Goal: Information Seeking & Learning: Learn about a topic

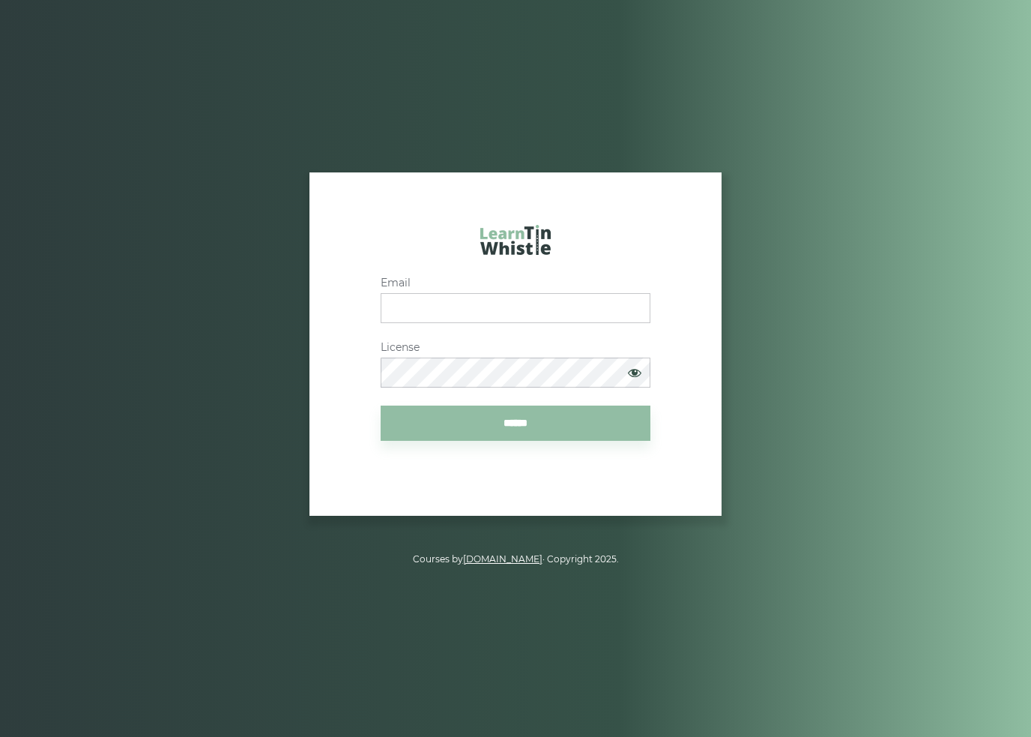
click at [580, 323] on input "Email" at bounding box center [516, 308] width 270 height 30
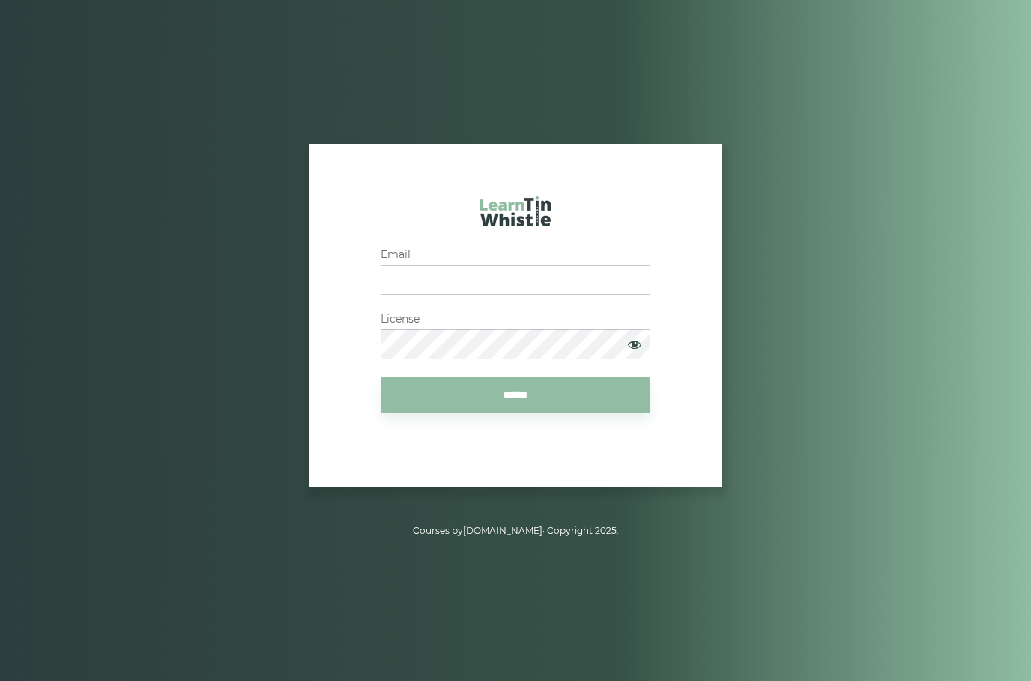
type input "**********"
click at [576, 412] on input "******" at bounding box center [516, 394] width 270 height 35
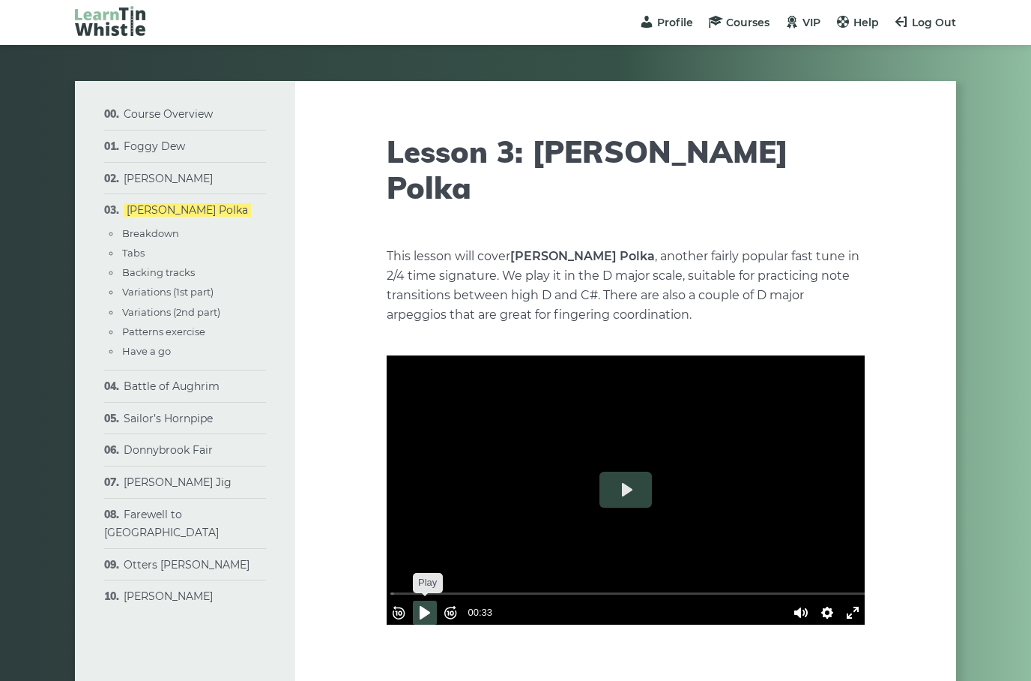
click at [430, 600] on button "Pause Play" at bounding box center [425, 612] width 24 height 24
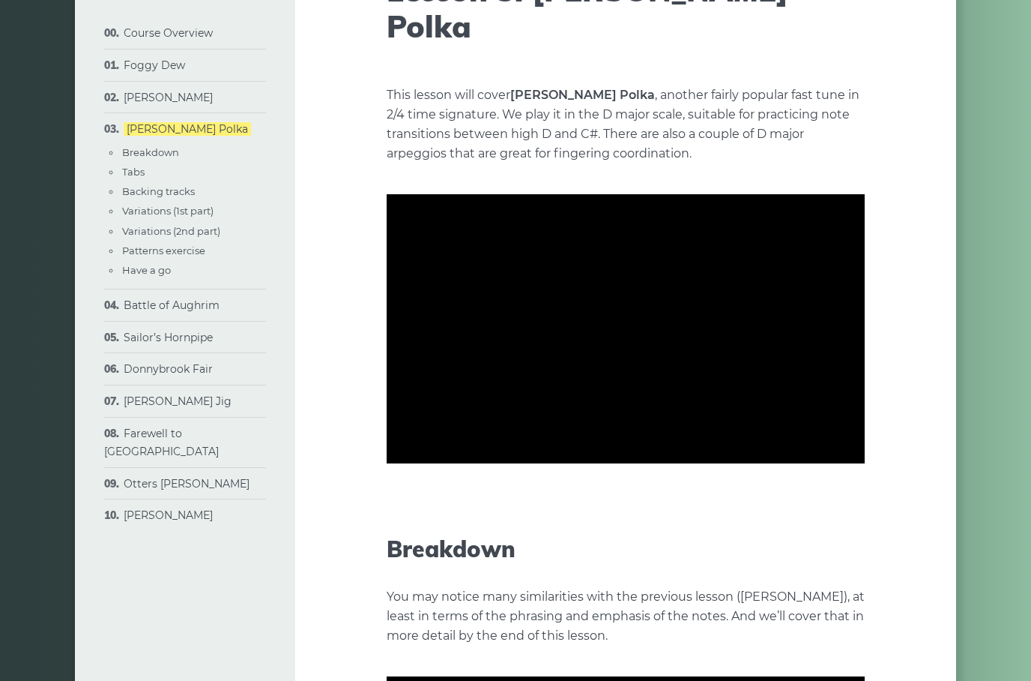
scroll to position [169, 0]
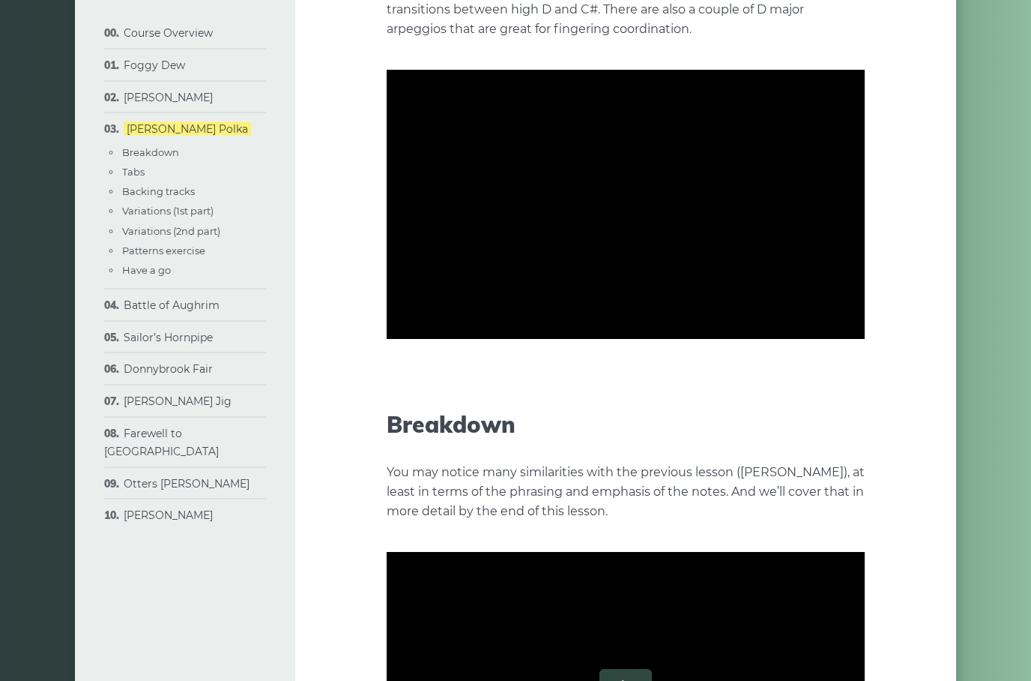
type input "*****"
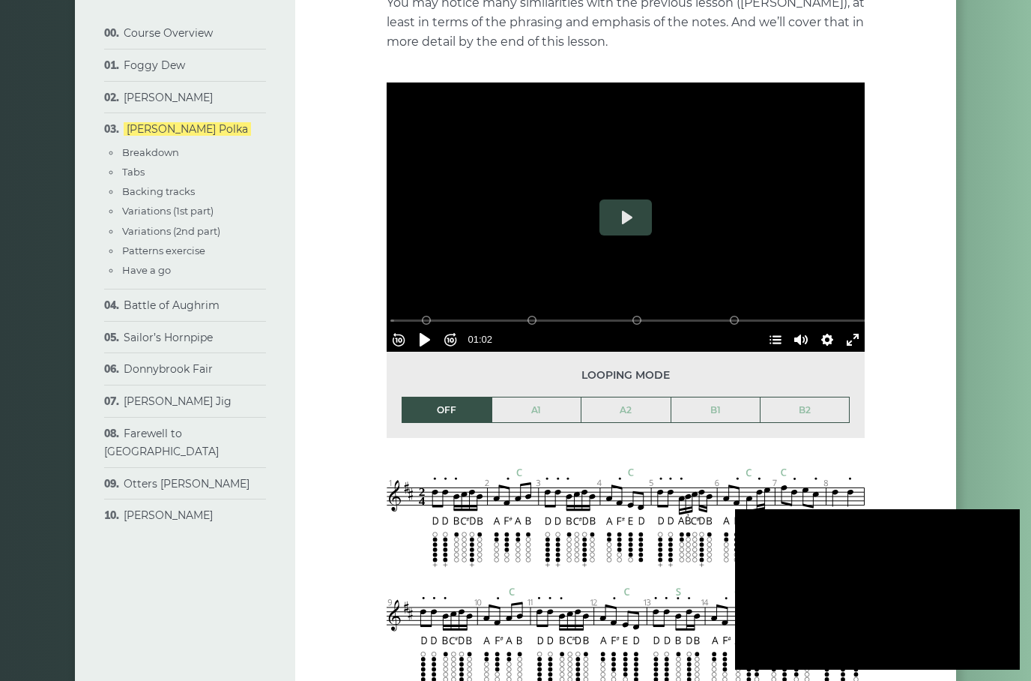
scroll to position [656, 0]
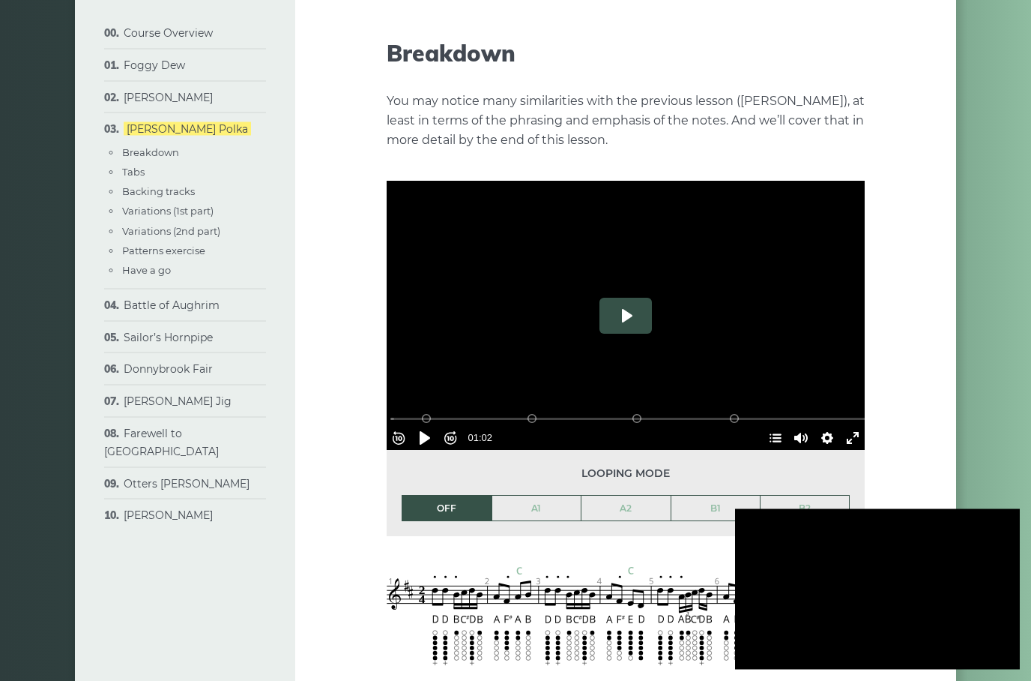
click at [644, 298] on button "Play" at bounding box center [626, 316] width 52 height 36
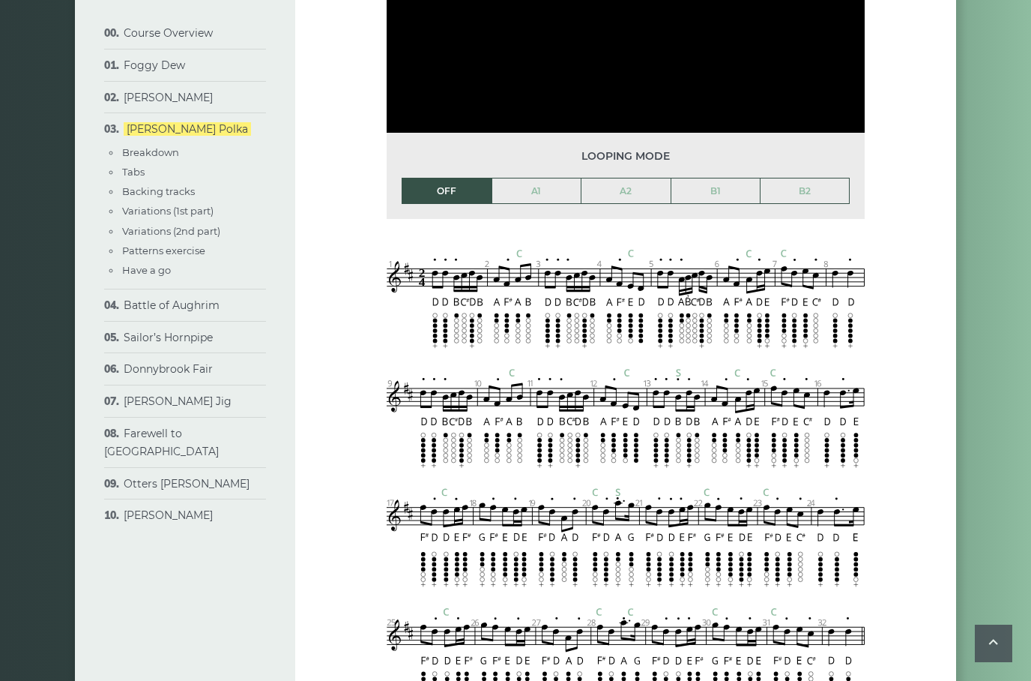
type input "***"
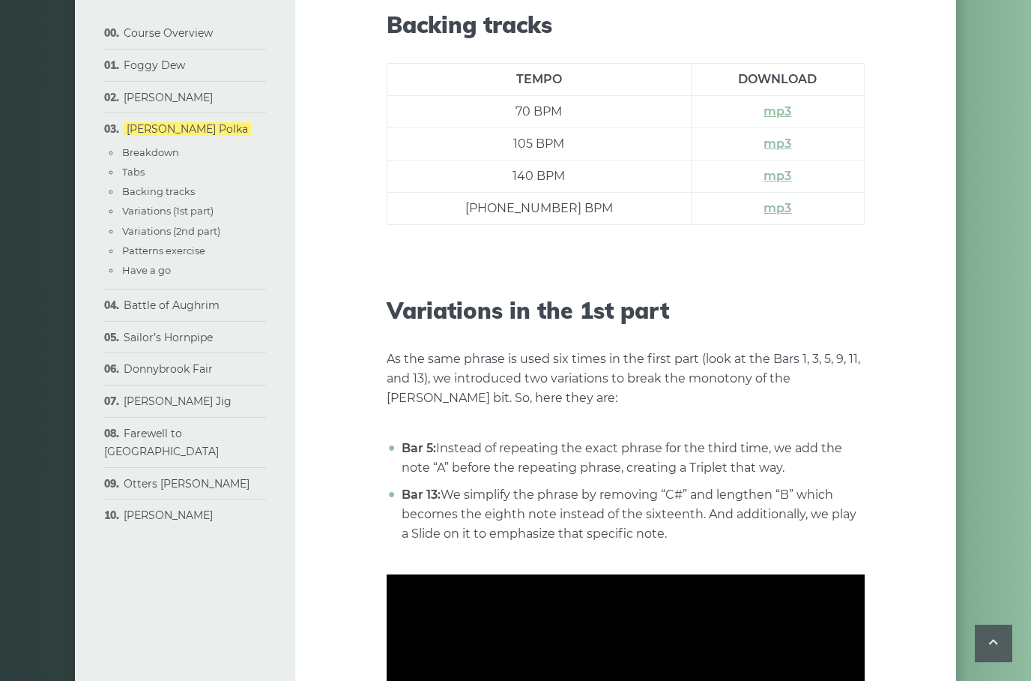
scroll to position [1812, 0]
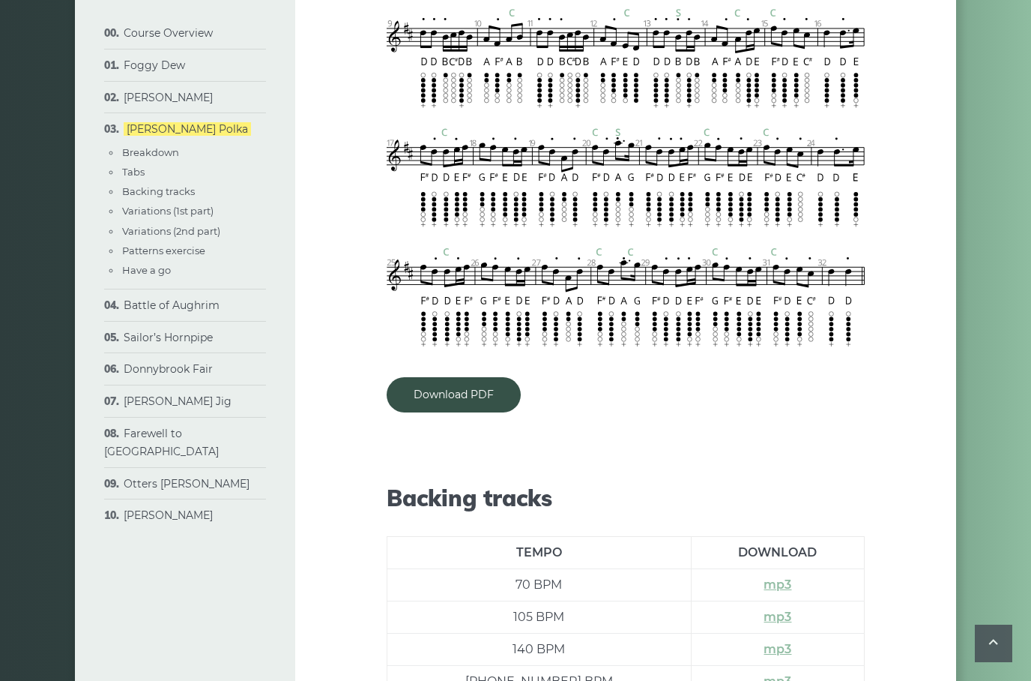
scroll to position [1361, 0]
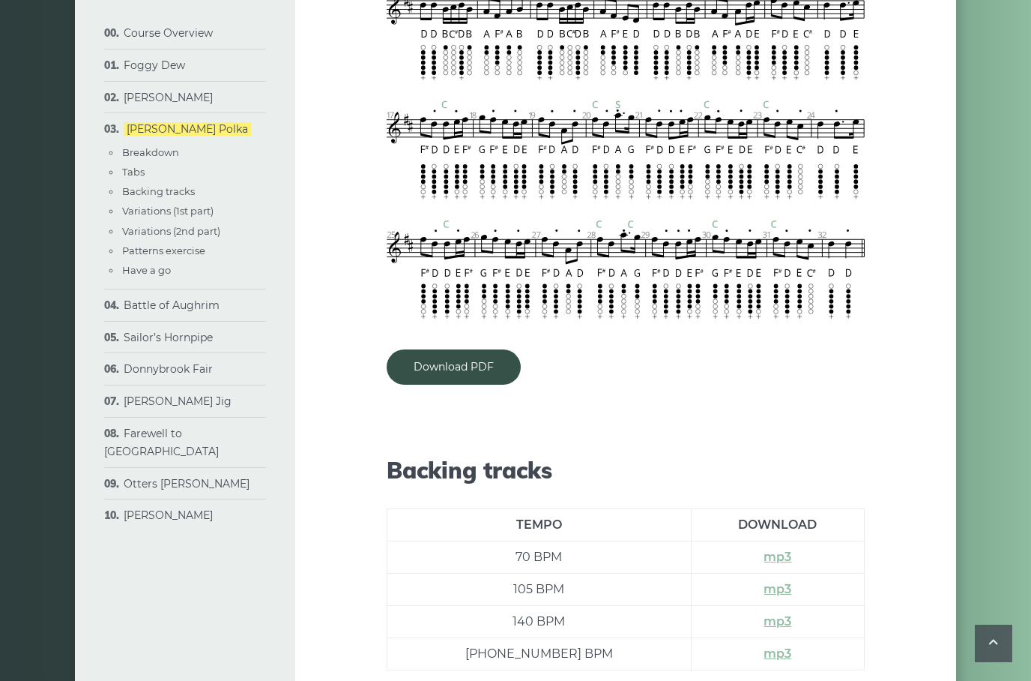
click at [691, 541] on td "mp3" at bounding box center [777, 557] width 173 height 32
click at [764, 549] on link "mp3" at bounding box center [778, 556] width 28 height 14
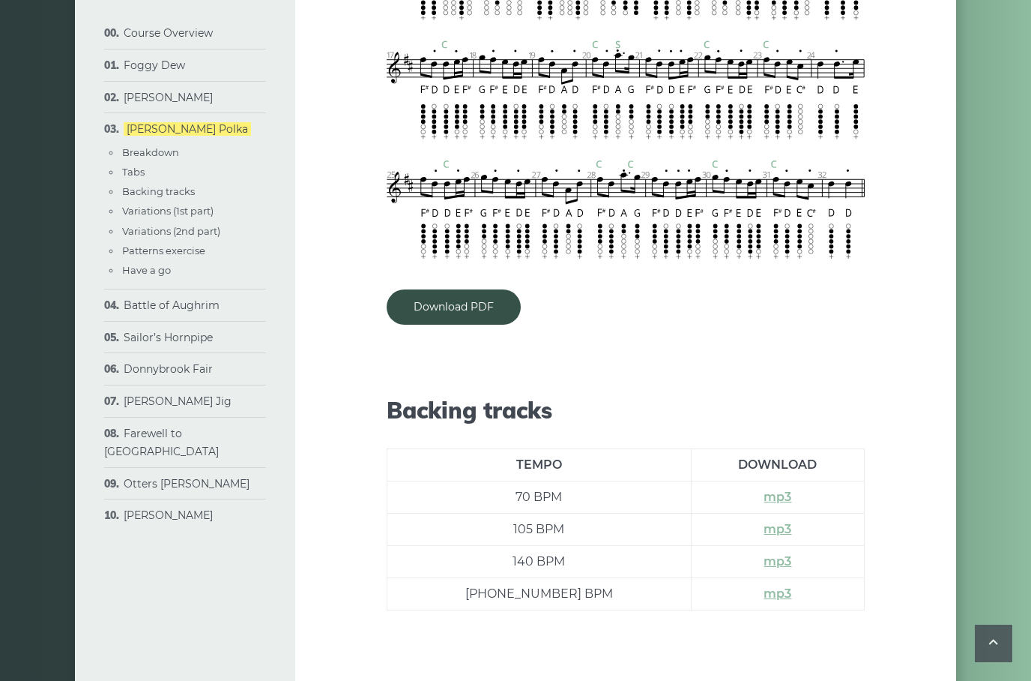
click at [691, 481] on td "mp3" at bounding box center [777, 497] width 173 height 32
click at [723, 481] on td "mp3" at bounding box center [777, 497] width 173 height 32
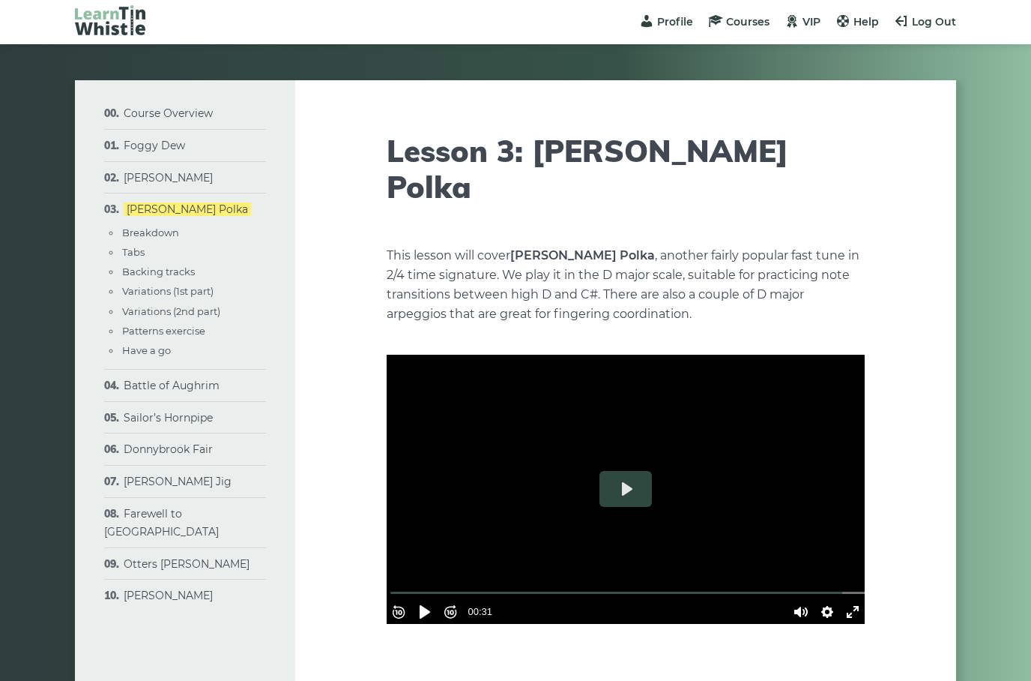
scroll to position [0, 0]
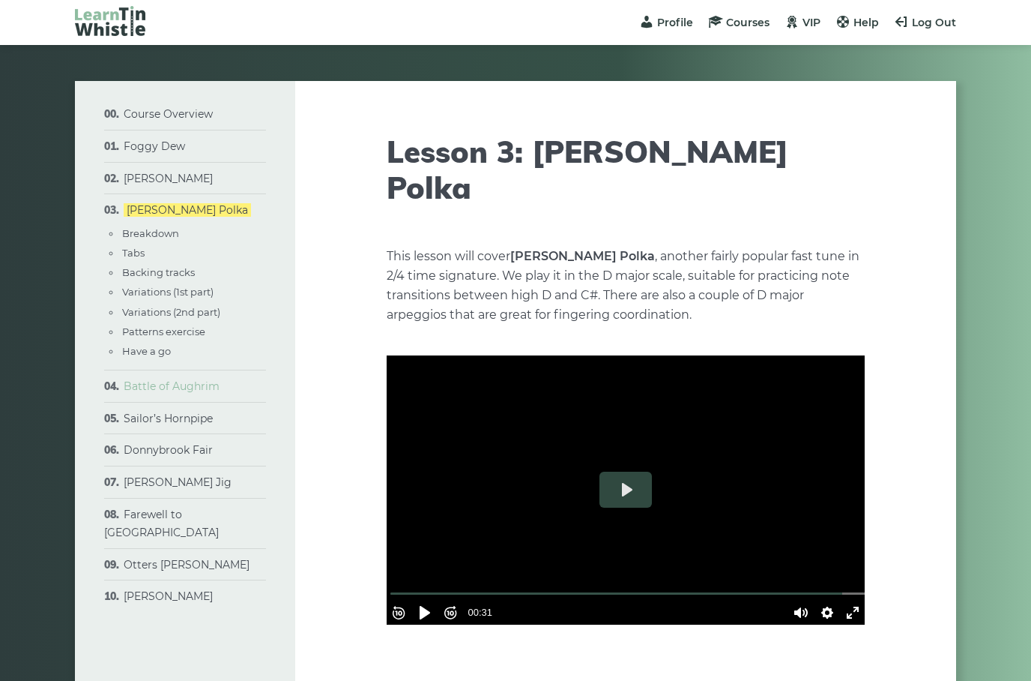
click at [217, 382] on link "Battle of Aughrim" at bounding box center [172, 385] width 96 height 13
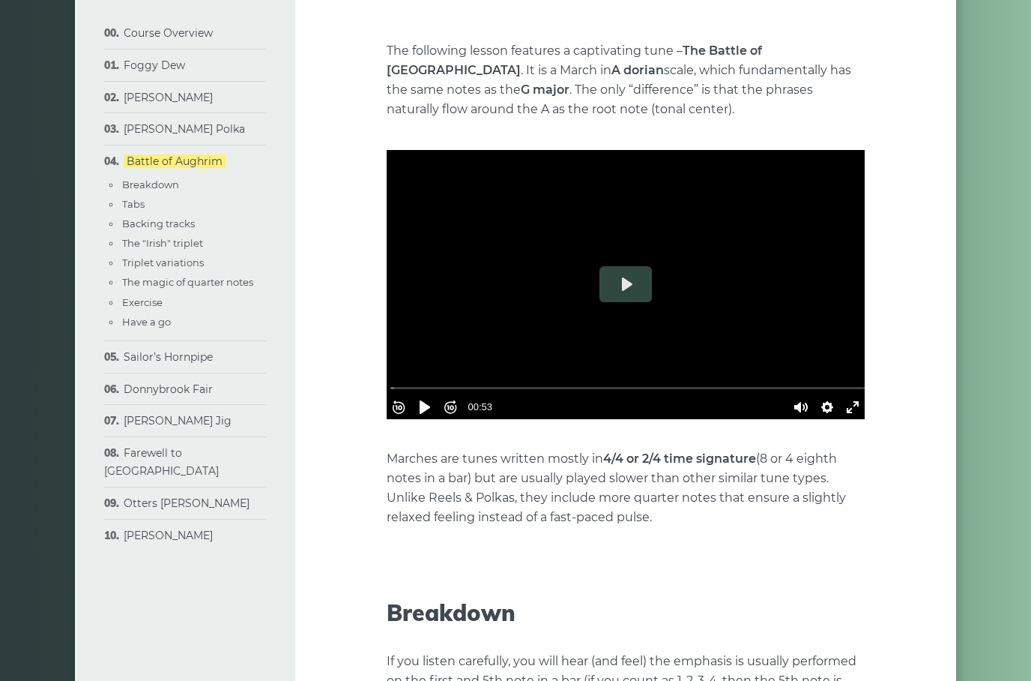
scroll to position [262, 0]
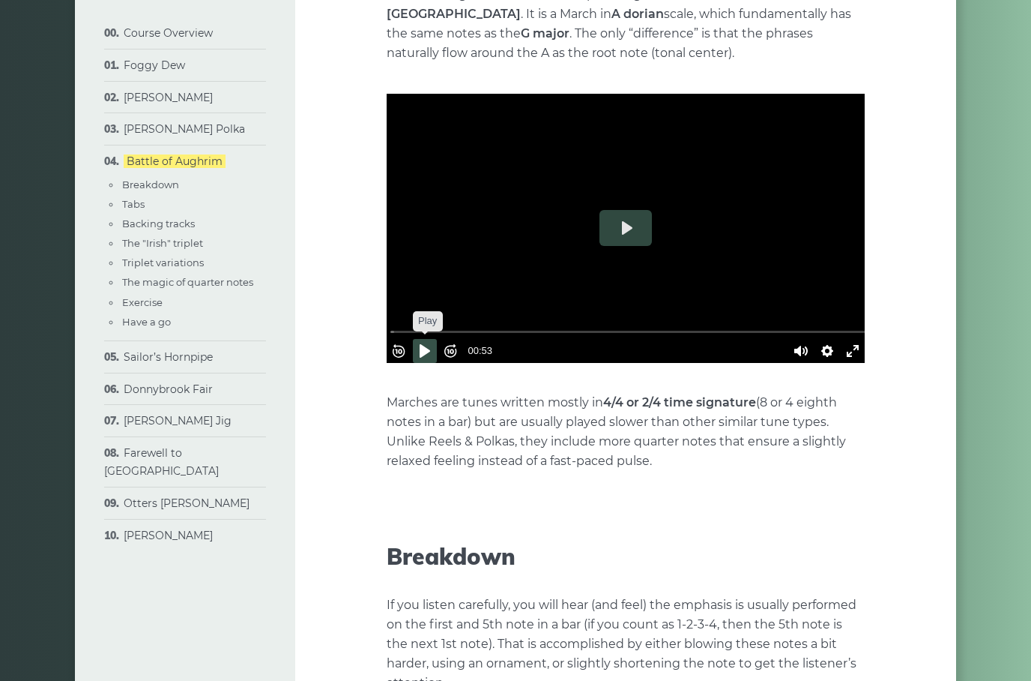
click at [437, 339] on button "Pause Play" at bounding box center [425, 351] width 24 height 24
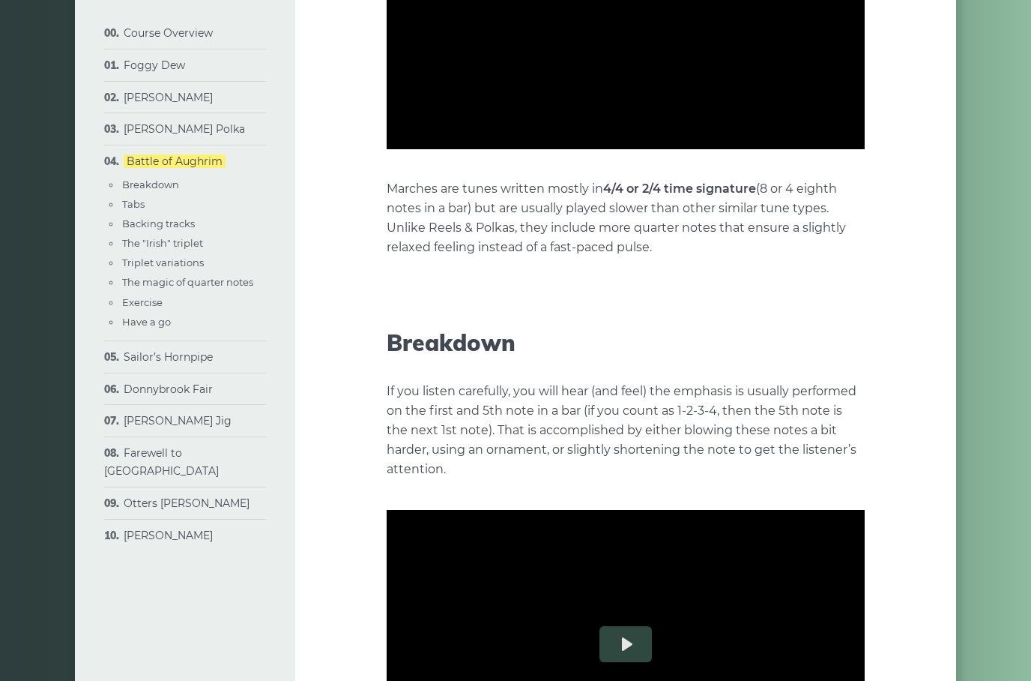
type input "*****"
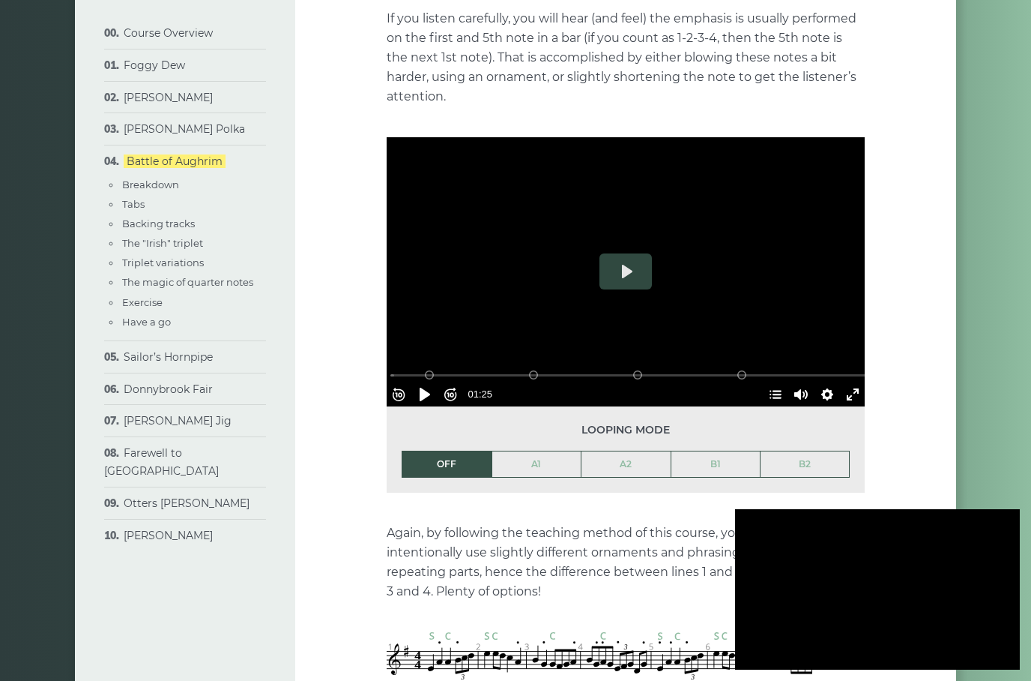
scroll to position [839, 0]
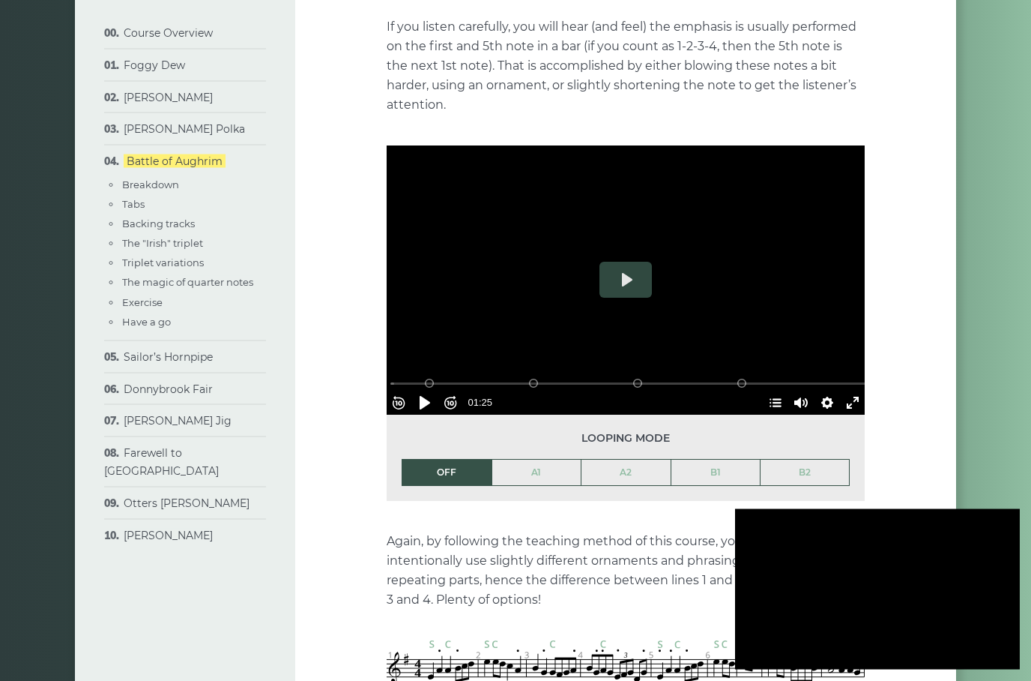
click at [544, 459] on link "A1" at bounding box center [536, 471] width 89 height 25
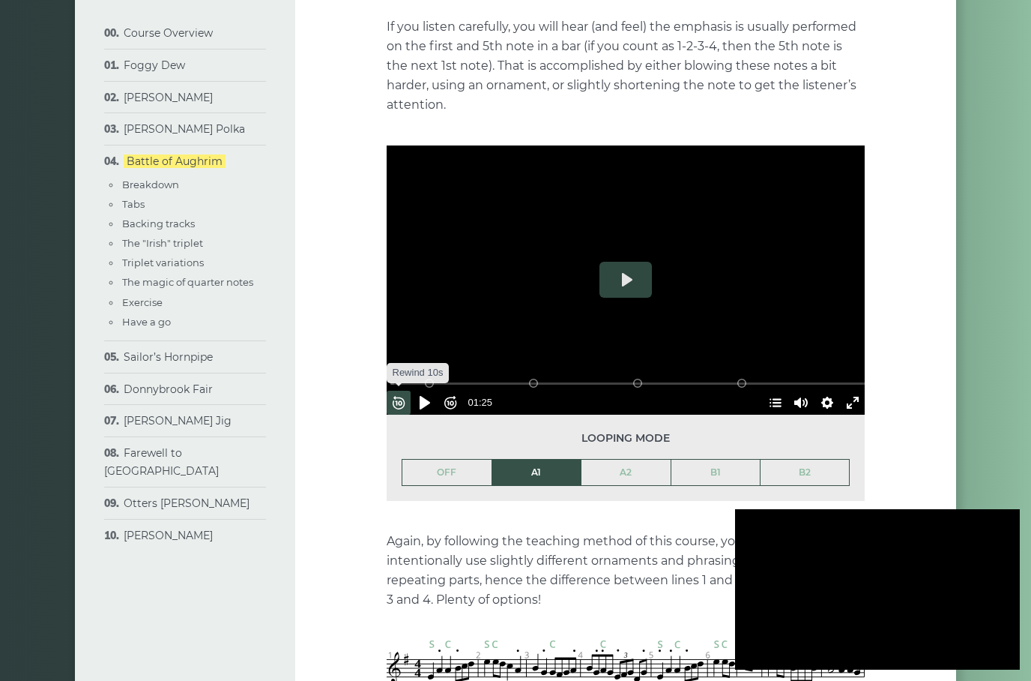
click at [411, 390] on button "Rewind 10s" at bounding box center [399, 402] width 24 height 24
click at [424, 390] on button "Pause Play" at bounding box center [425, 402] width 24 height 24
click at [642, 262] on button "Play" at bounding box center [626, 280] width 52 height 36
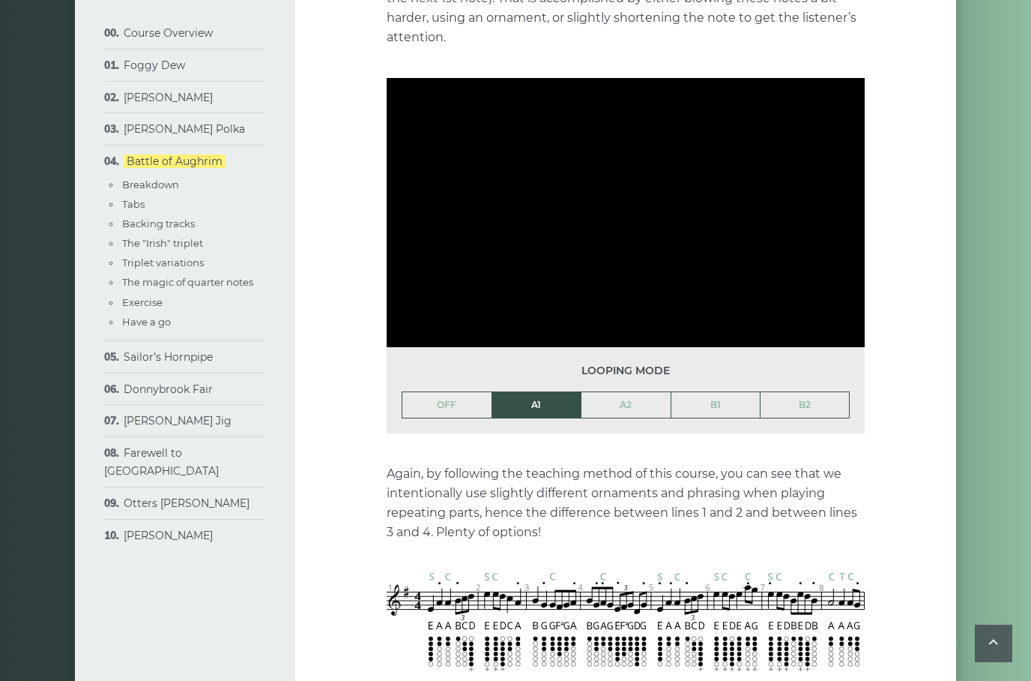
scroll to position [900, 0]
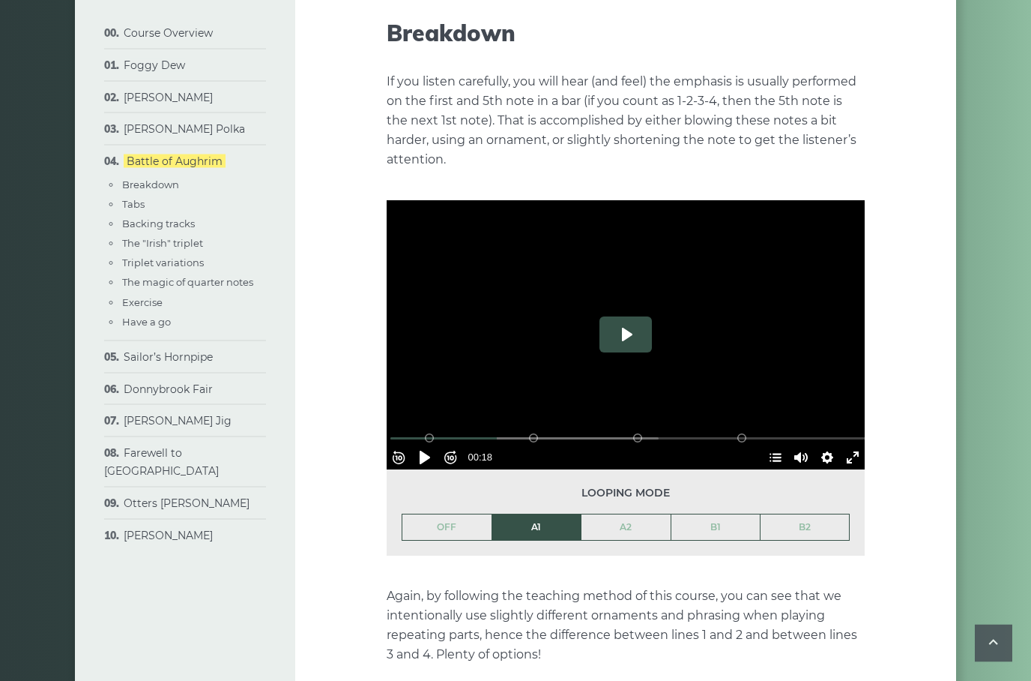
click at [633, 317] on button "Play" at bounding box center [626, 335] width 52 height 36
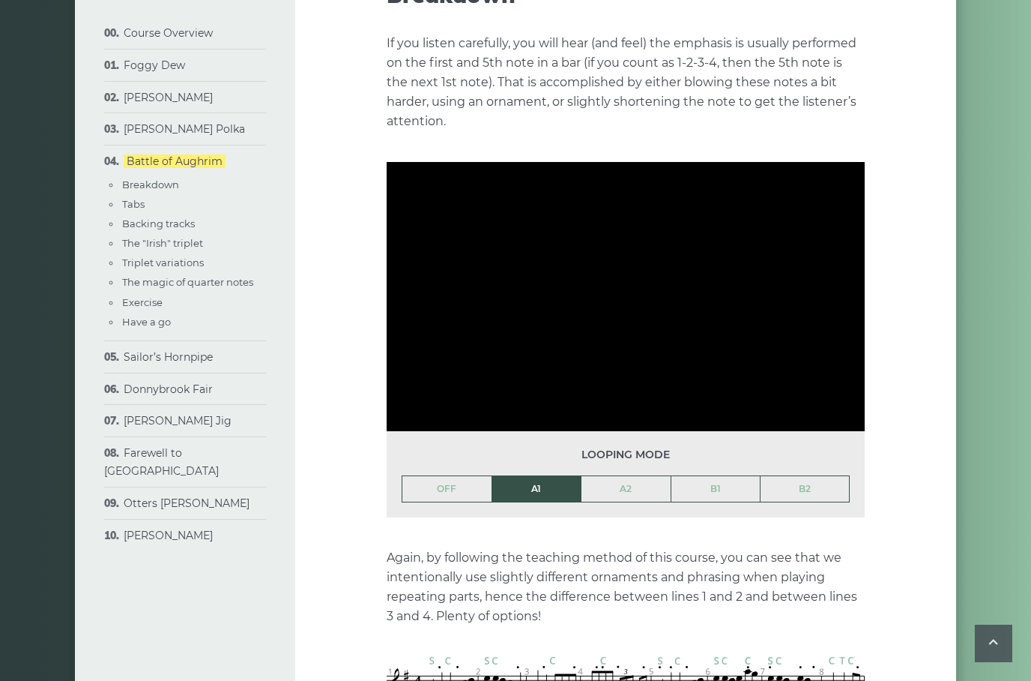
scroll to position [825, 0]
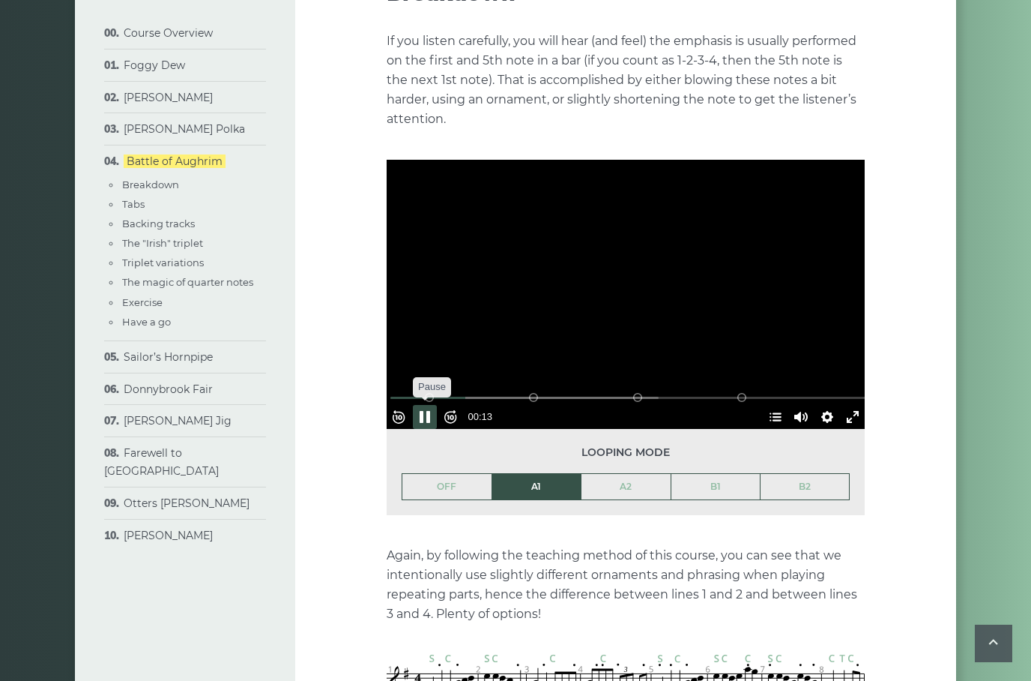
click at [437, 405] on button "Pause Play" at bounding box center [425, 417] width 24 height 24
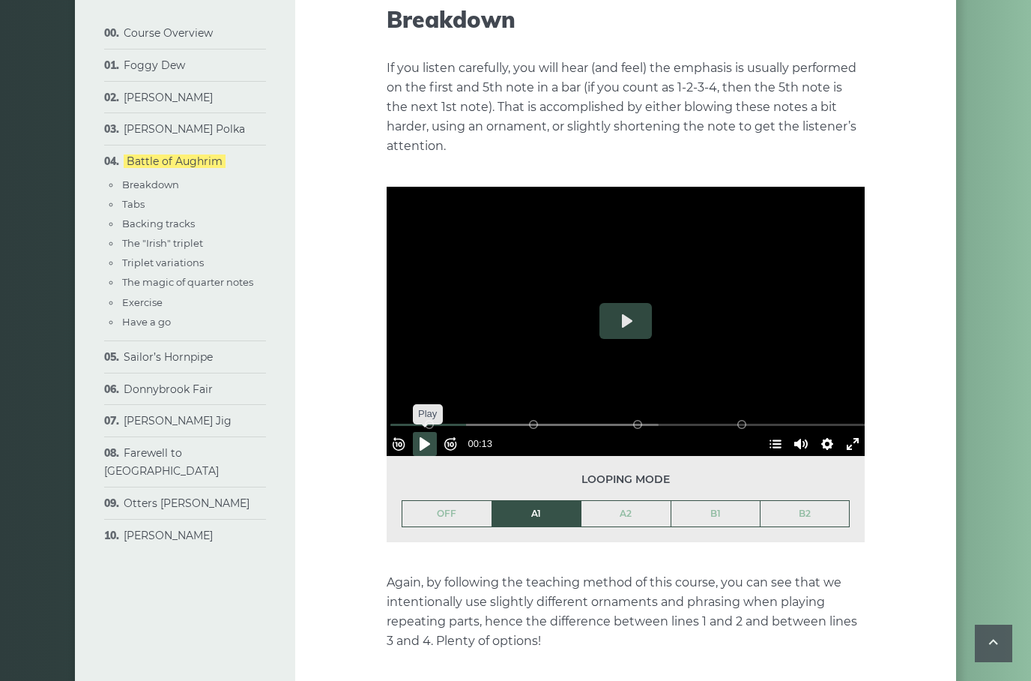
scroll to position [764, 0]
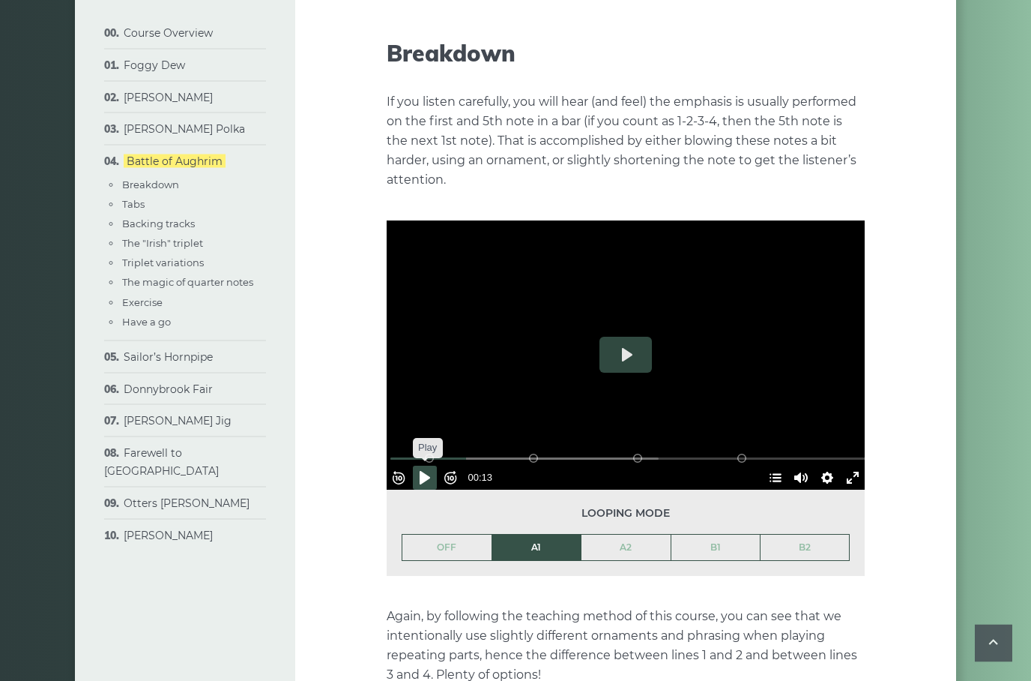
click at [423, 466] on button "Pause Play" at bounding box center [425, 478] width 24 height 24
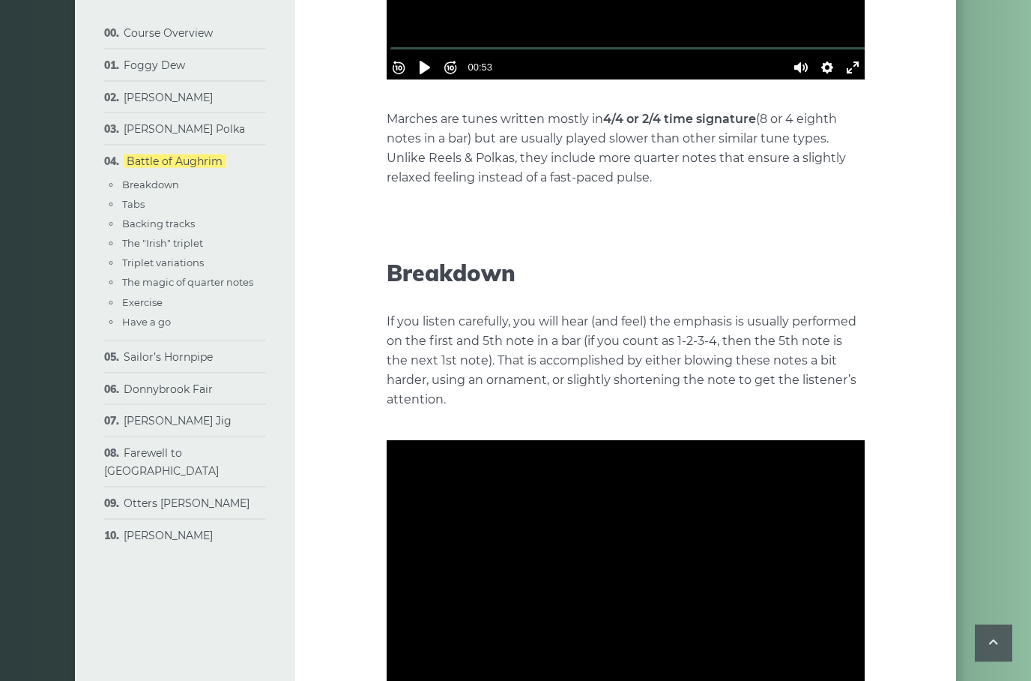
scroll to position [545, 0]
click at [187, 284] on link "The magic of quarter notes" at bounding box center [187, 282] width 131 height 12
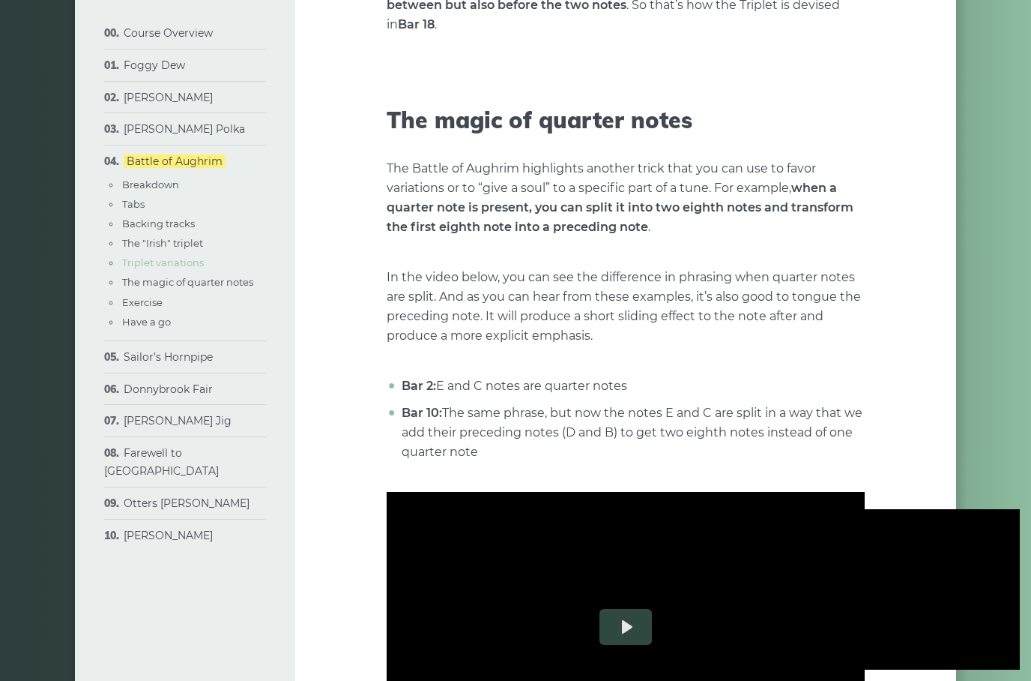
click at [184, 267] on link "Triplet variations" at bounding box center [163, 262] width 82 height 12
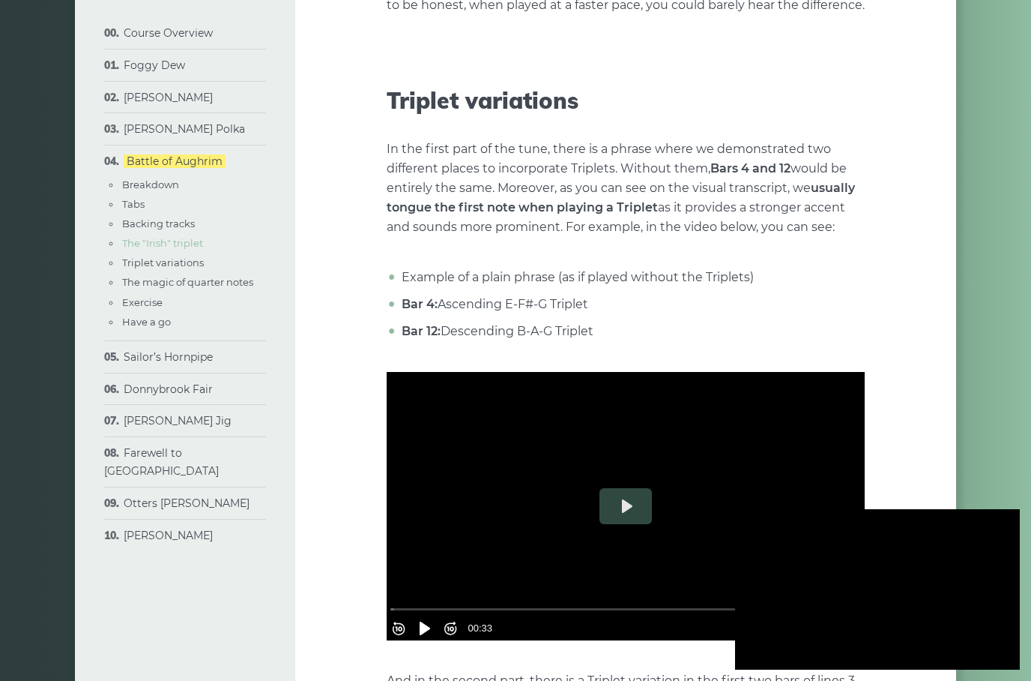
click at [186, 247] on link "The "Irish" triplet" at bounding box center [162, 243] width 81 height 12
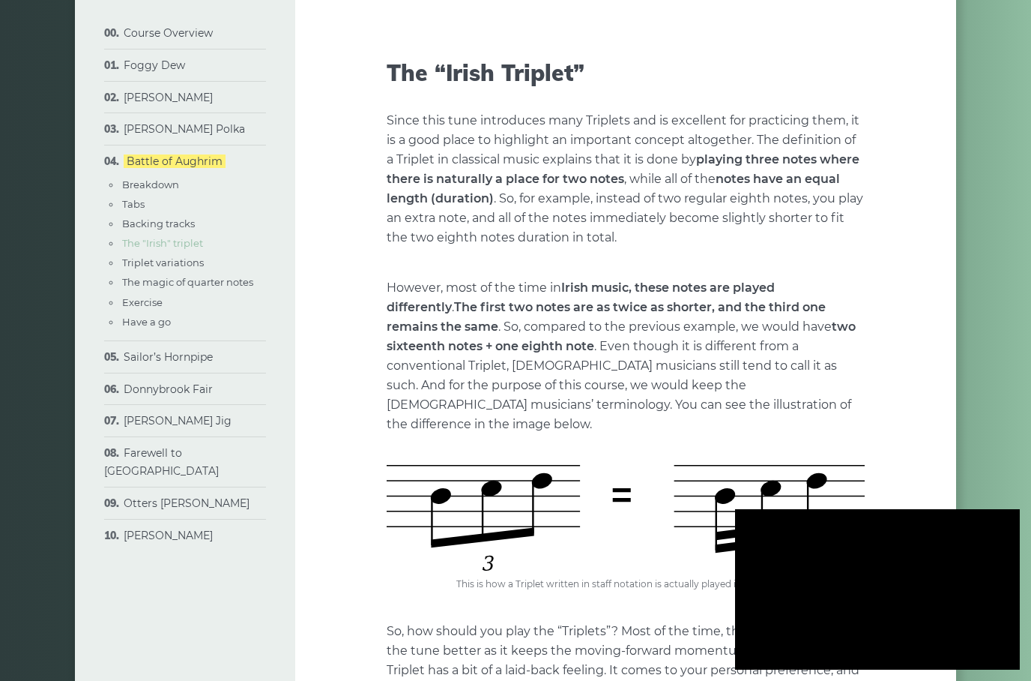
scroll to position [2263, 0]
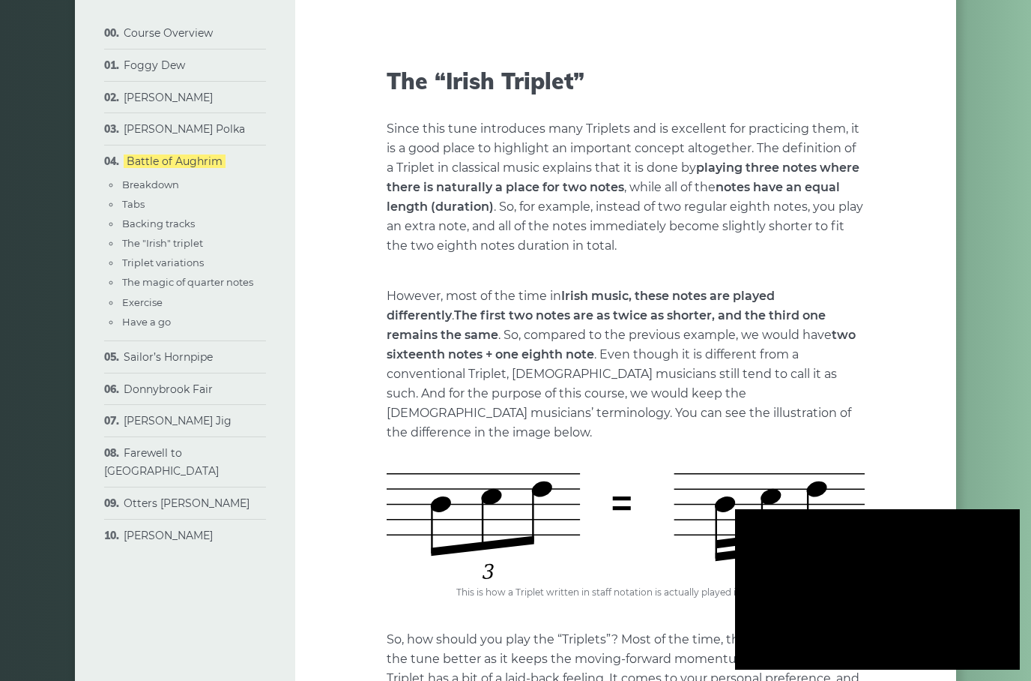
click at [932, 567] on div at bounding box center [877, 589] width 285 height 160
click at [914, 584] on div at bounding box center [877, 589] width 285 height 160
click at [891, 606] on div at bounding box center [877, 589] width 285 height 160
click at [886, 608] on div at bounding box center [877, 589] width 285 height 160
click at [886, 607] on div at bounding box center [877, 589] width 285 height 160
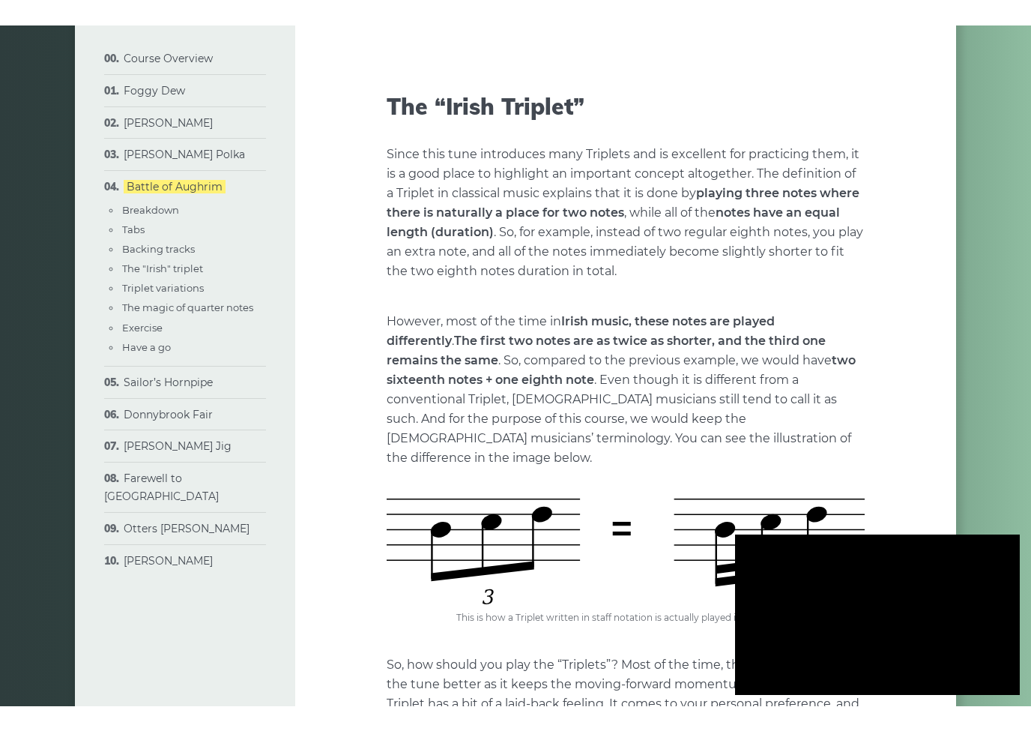
scroll to position [18, 0]
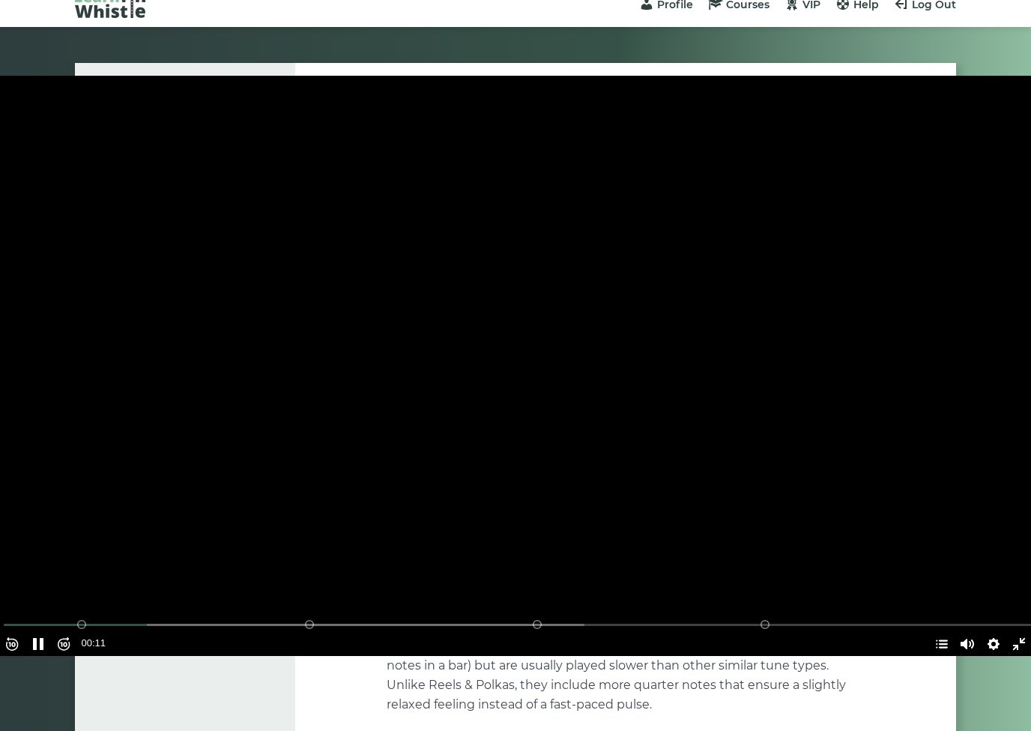
click at [603, 302] on div at bounding box center [515, 366] width 1031 height 580
click at [337, 594] on div at bounding box center [515, 366] width 1031 height 580
click at [50, 656] on button "Pause Play" at bounding box center [38, 644] width 24 height 24
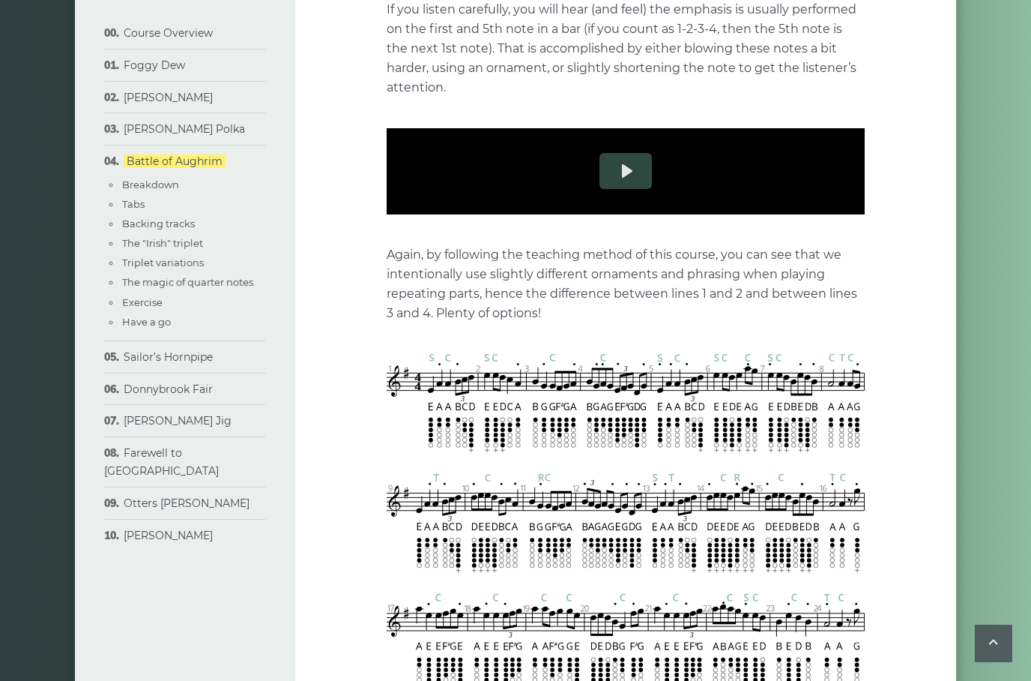
scroll to position [839, 0]
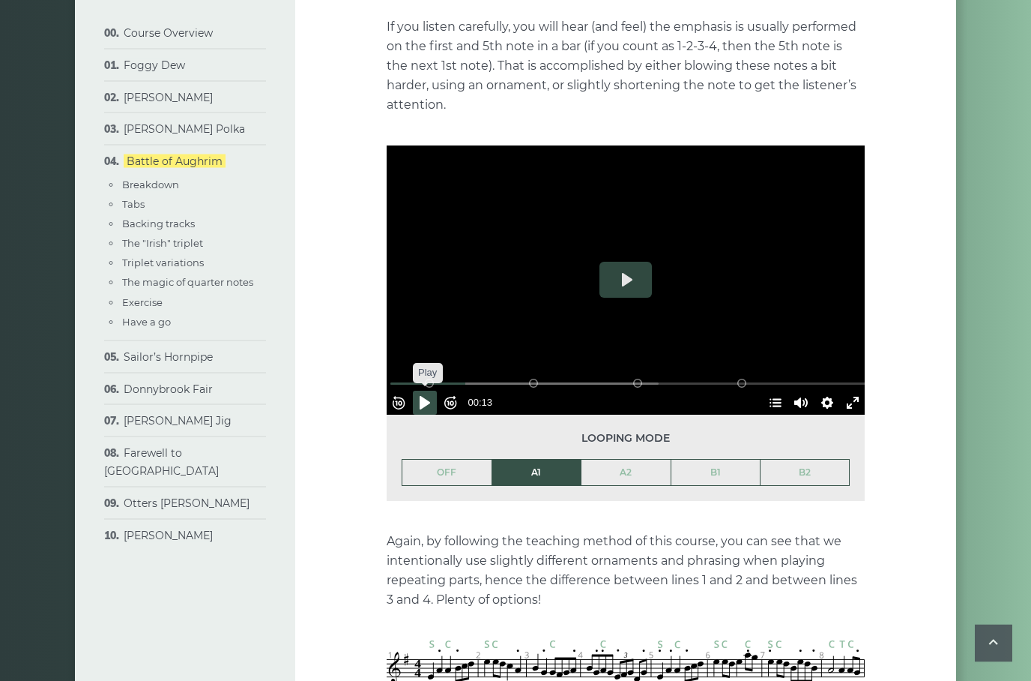
click at [433, 391] on button "Pause Play" at bounding box center [425, 403] width 24 height 24
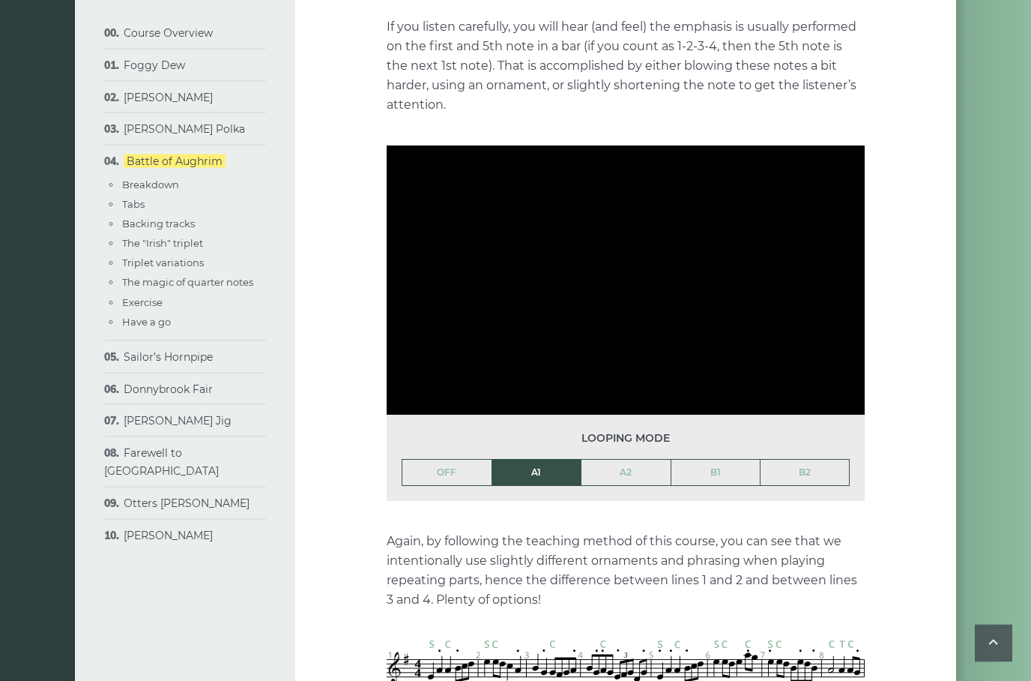
scroll to position [839, 0]
click at [678, 283] on div at bounding box center [626, 279] width 478 height 269
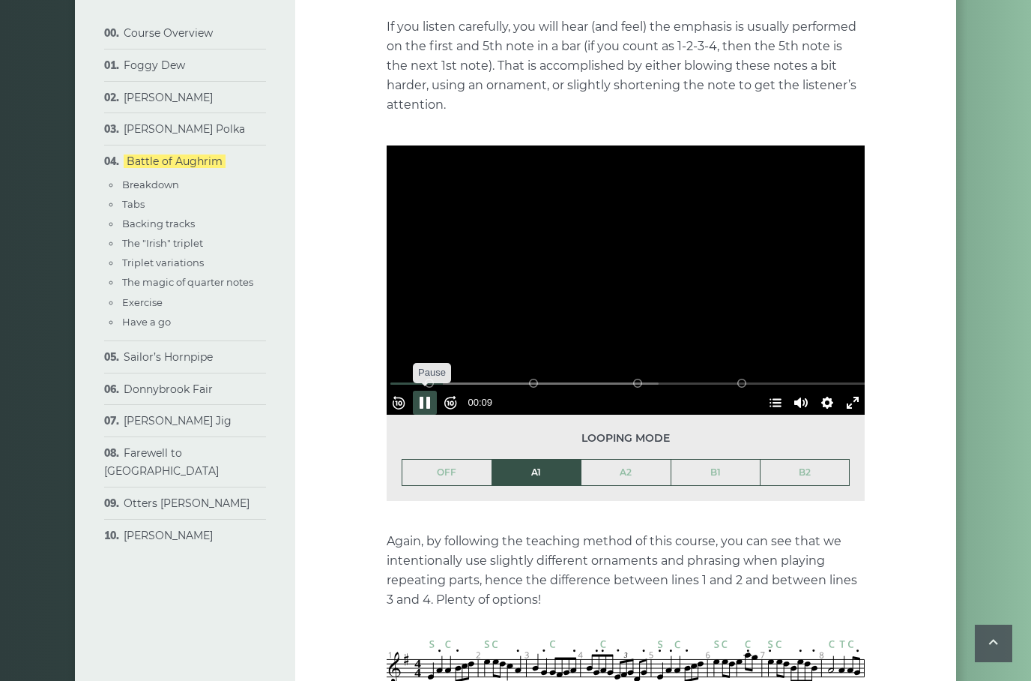
click at [431, 390] on button "Pause Play" at bounding box center [425, 402] width 24 height 24
click at [446, 390] on button "Forward 10s" at bounding box center [450, 402] width 24 height 24
click at [434, 390] on button "Pause Play" at bounding box center [425, 402] width 24 height 24
click at [437, 390] on button "Pause Play" at bounding box center [425, 402] width 24 height 24
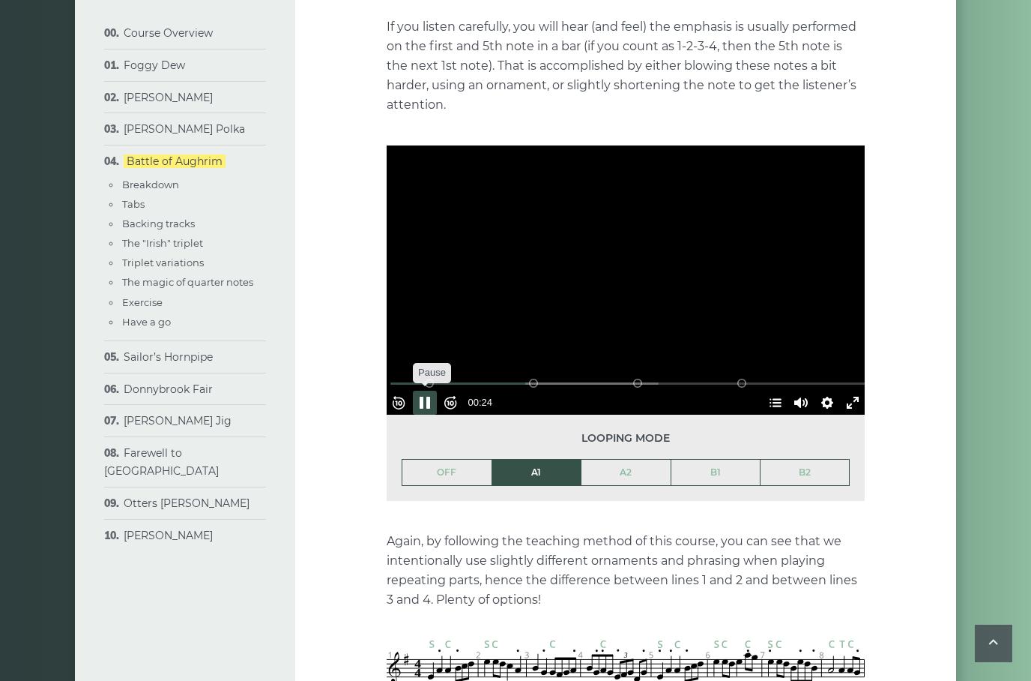
click at [437, 390] on button "Pause Play" at bounding box center [425, 402] width 24 height 24
click at [426, 390] on button "Pause Play" at bounding box center [425, 402] width 24 height 24
click at [668, 295] on div at bounding box center [626, 279] width 478 height 269
click at [437, 390] on button "Pause Play" at bounding box center [425, 402] width 24 height 24
click at [824, 390] on button "Settings" at bounding box center [827, 402] width 24 height 24
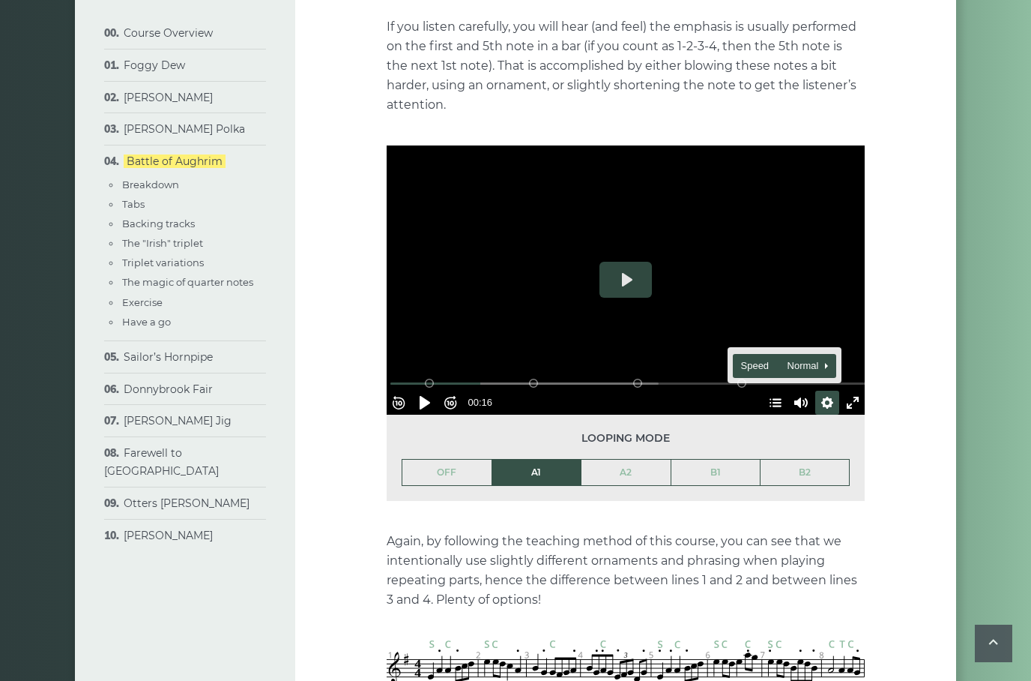
click at [760, 358] on span "Speed Normal" at bounding box center [778, 366] width 74 height 16
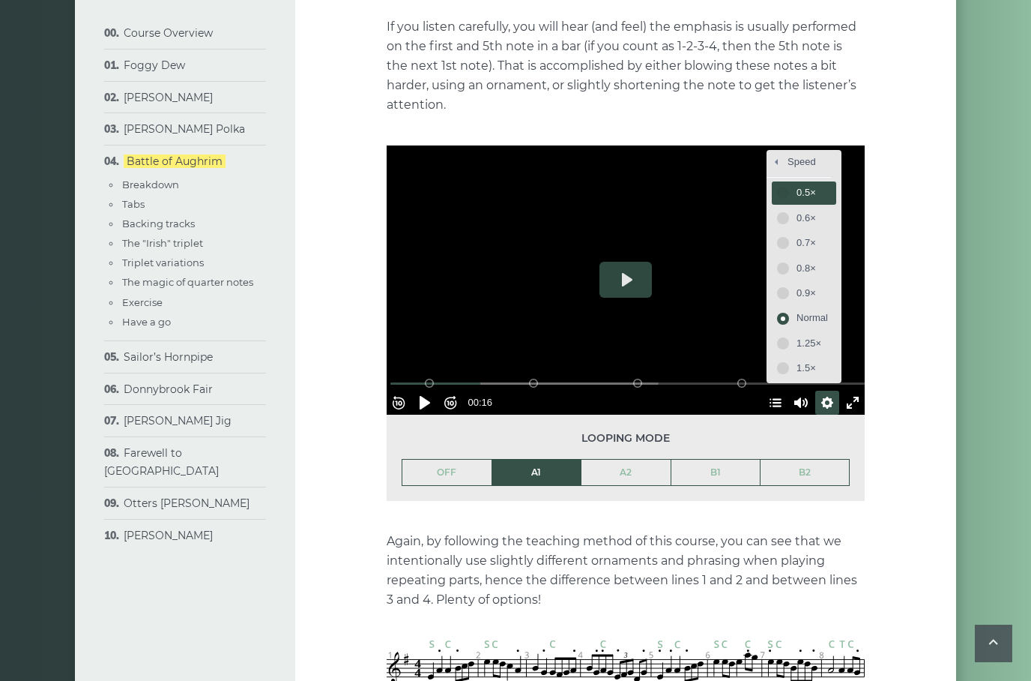
click at [815, 184] on span "0.5×" at bounding box center [812, 192] width 31 height 16
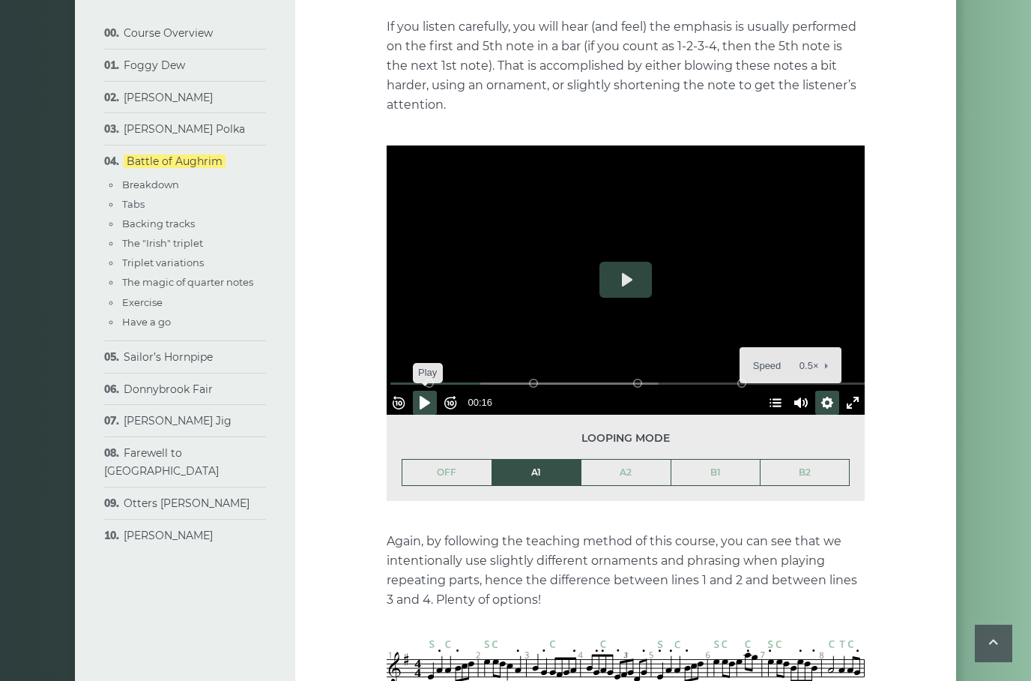
click at [437, 390] on button "Pause Play" at bounding box center [425, 402] width 24 height 24
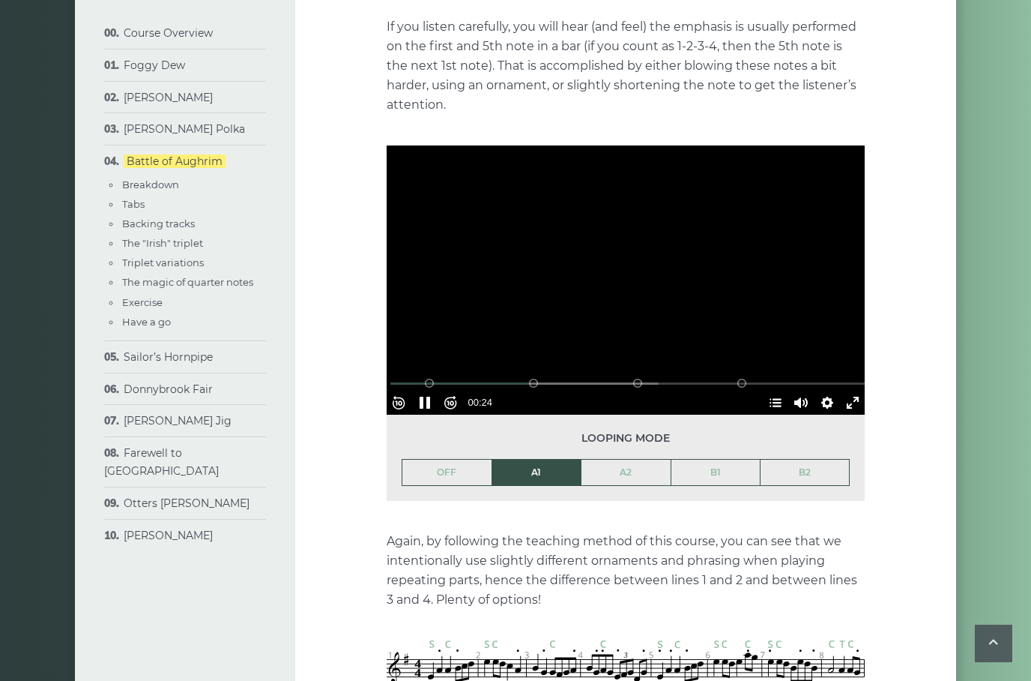
click at [653, 285] on div at bounding box center [626, 279] width 478 height 269
click at [435, 390] on button "Pause Play" at bounding box center [425, 402] width 24 height 24
type input "*****"
